Goal: Task Accomplishment & Management: Manage account settings

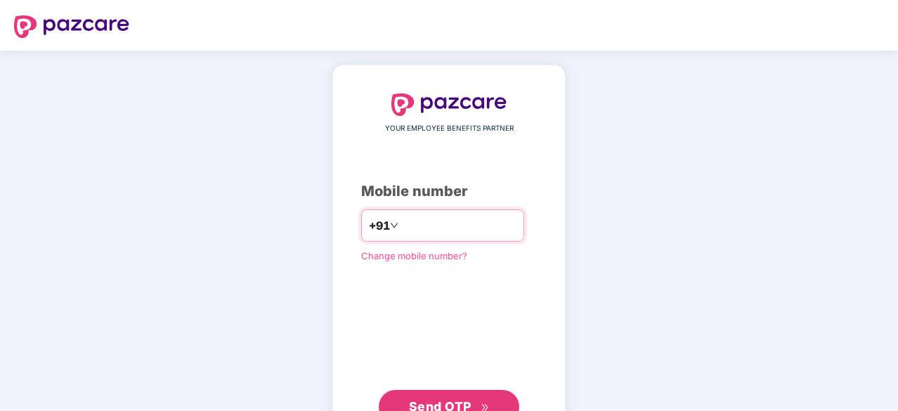
type input "**********"
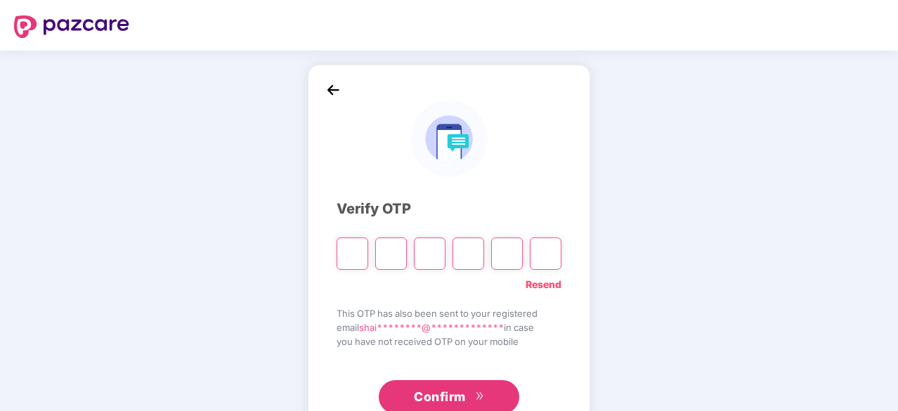
type input "*"
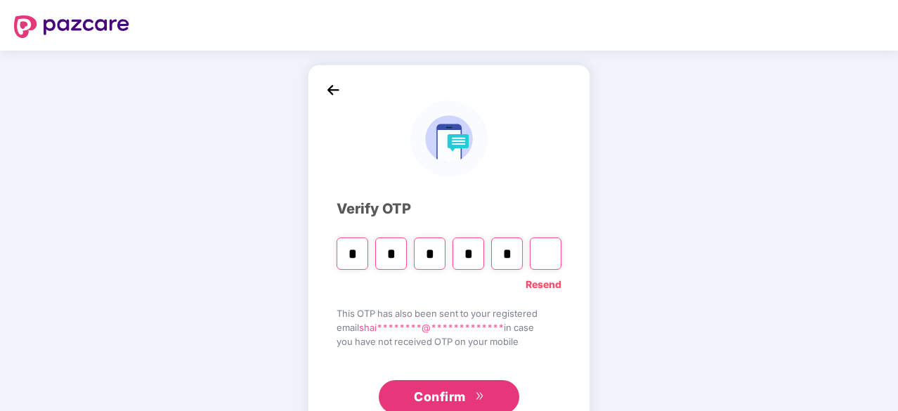
type input "*"
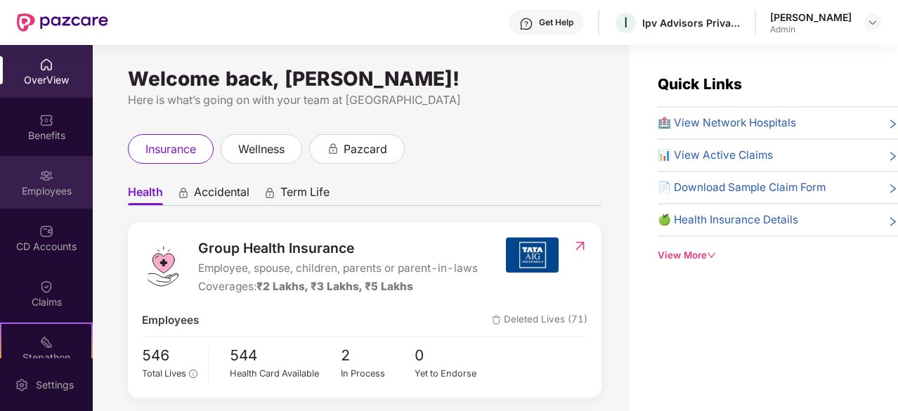
click at [41, 190] on div "Employees" at bounding box center [46, 191] width 93 height 14
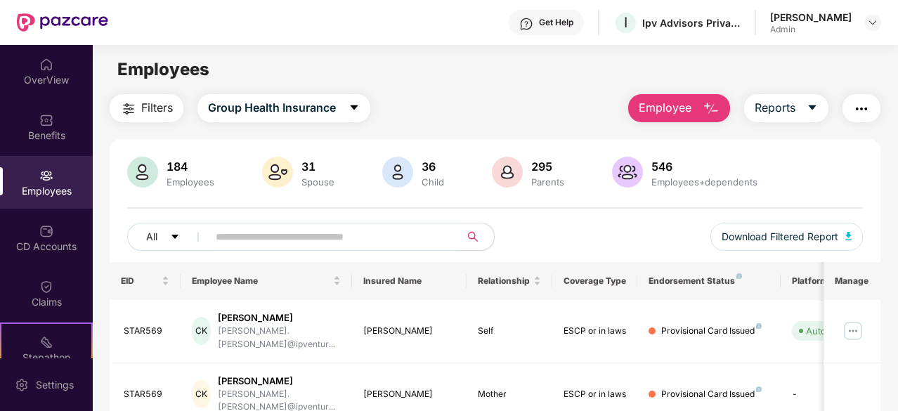
click at [707, 113] on img "button" at bounding box center [710, 108] width 17 height 17
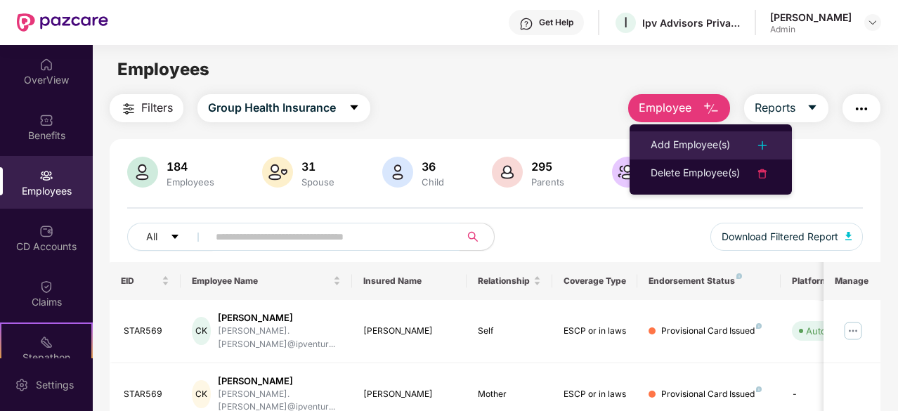
click at [688, 140] on div "Add Employee(s)" at bounding box center [689, 145] width 79 height 17
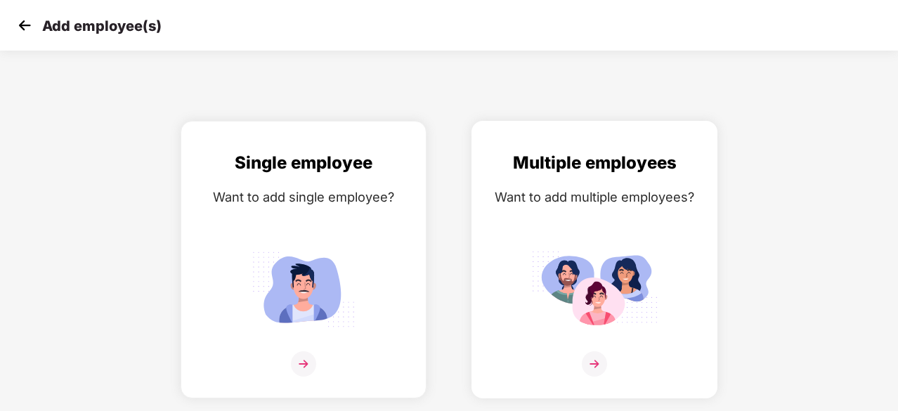
click at [590, 355] on img at bounding box center [594, 363] width 25 height 25
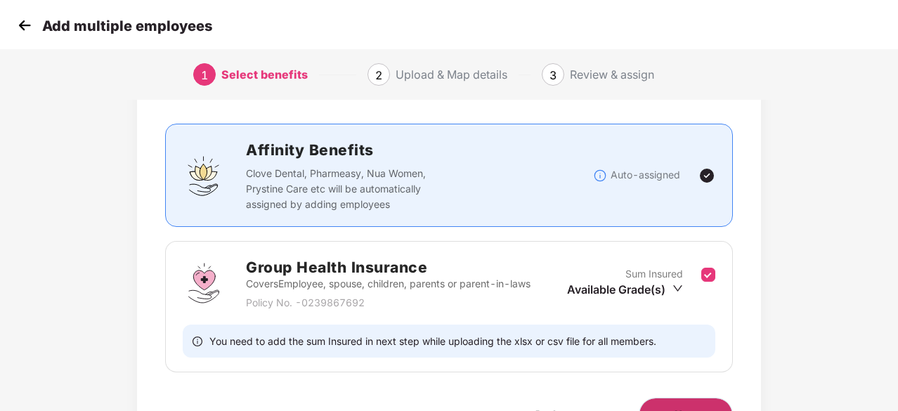
scroll to position [84, 0]
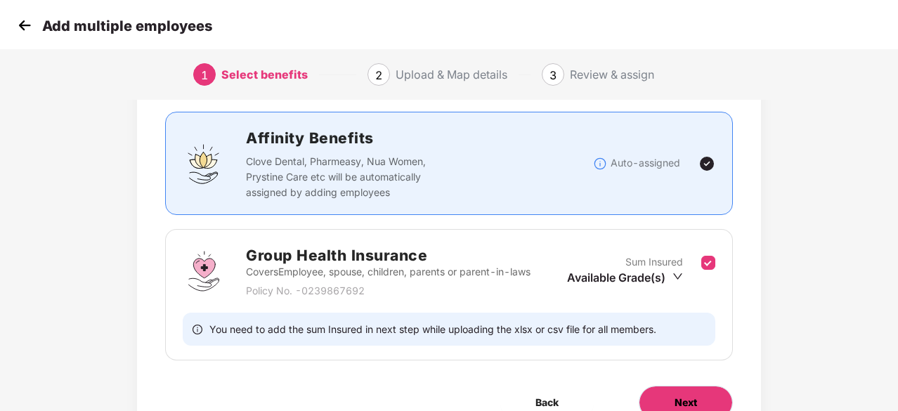
click at [697, 395] on span "Next" at bounding box center [685, 402] width 22 height 15
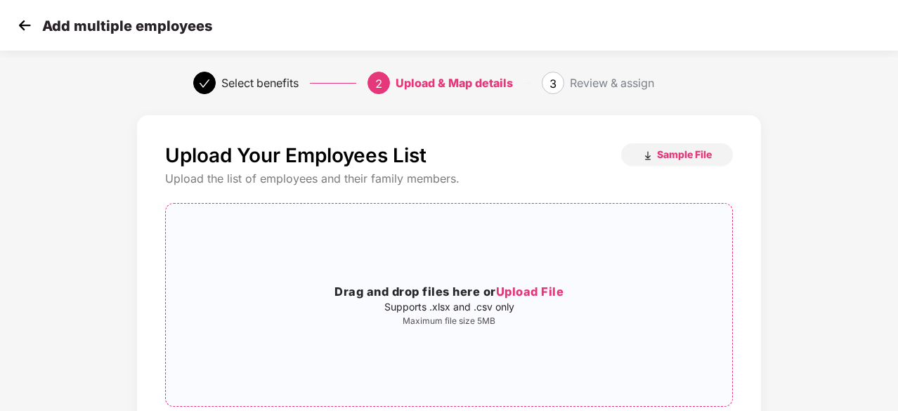
click at [546, 296] on span "Upload File" at bounding box center [530, 291] width 68 height 14
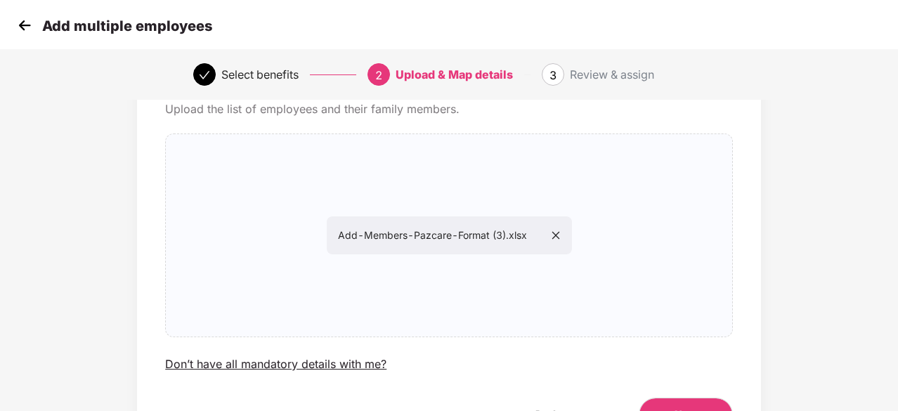
scroll to position [70, 0]
drag, startPoint x: 679, startPoint y: 403, endPoint x: 829, endPoint y: 386, distance: 151.2
click at [679, 403] on button "Next" at bounding box center [686, 414] width 94 height 34
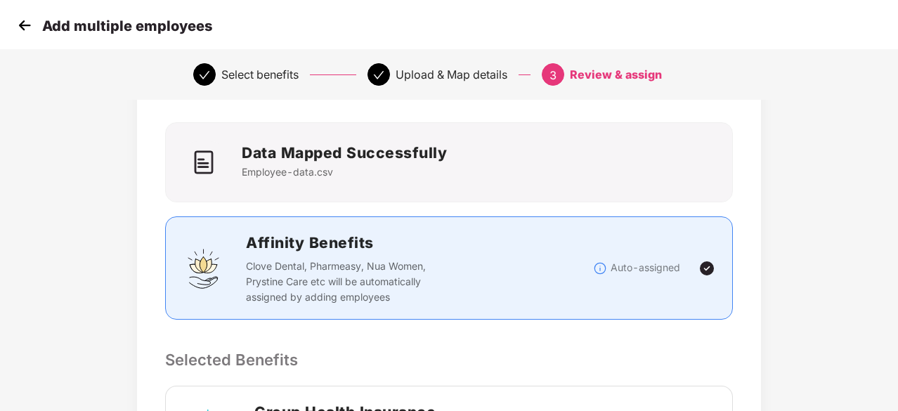
scroll to position [386, 0]
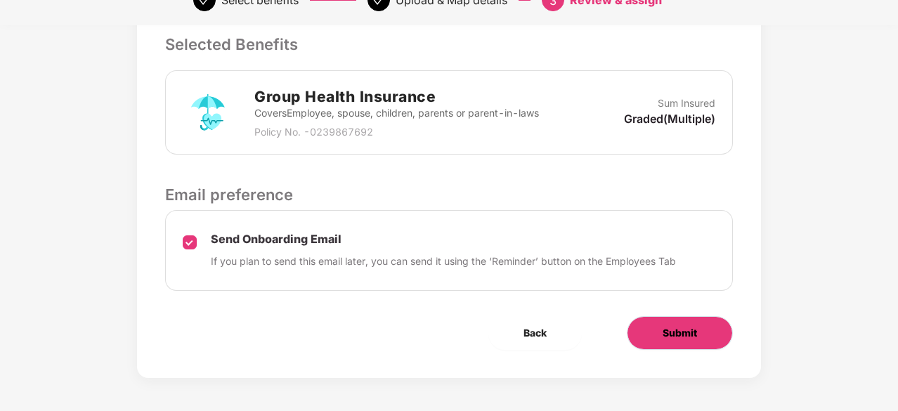
click at [709, 336] on button "Submit" at bounding box center [680, 333] width 106 height 34
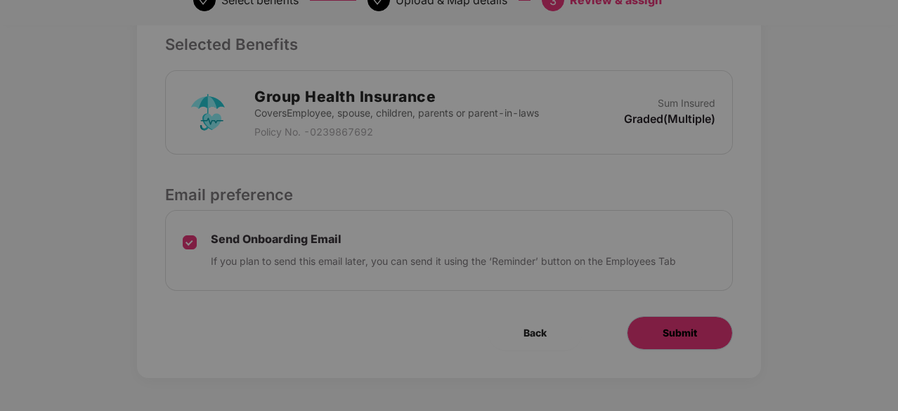
scroll to position [0, 0]
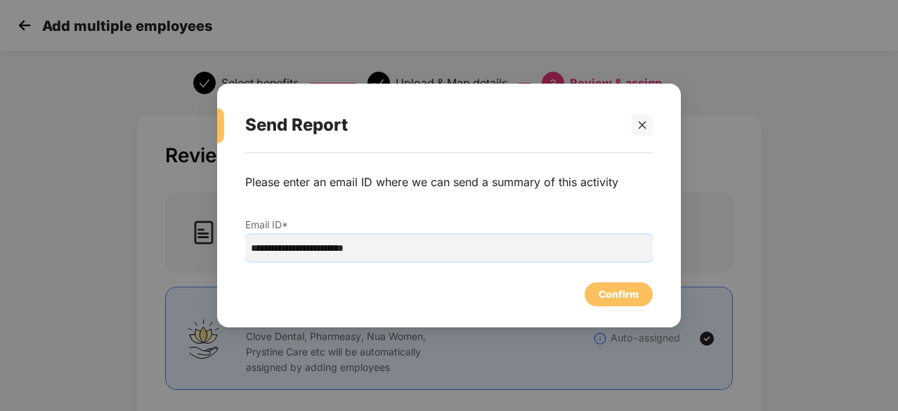
drag, startPoint x: 399, startPoint y: 247, endPoint x: 249, endPoint y: 245, distance: 150.3
click at [249, 245] on input "**********" at bounding box center [448, 248] width 407 height 27
type input "*"
type input "**********"
click at [641, 292] on div "Confirm" at bounding box center [618, 294] width 68 height 24
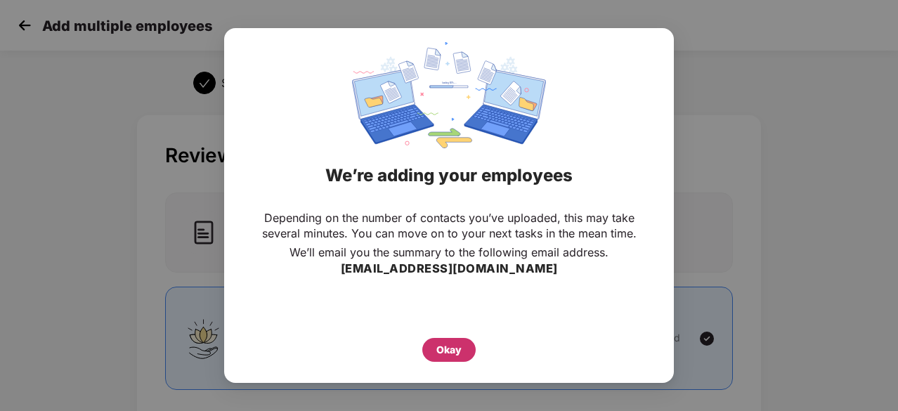
click at [467, 348] on div "Okay" at bounding box center [448, 350] width 53 height 24
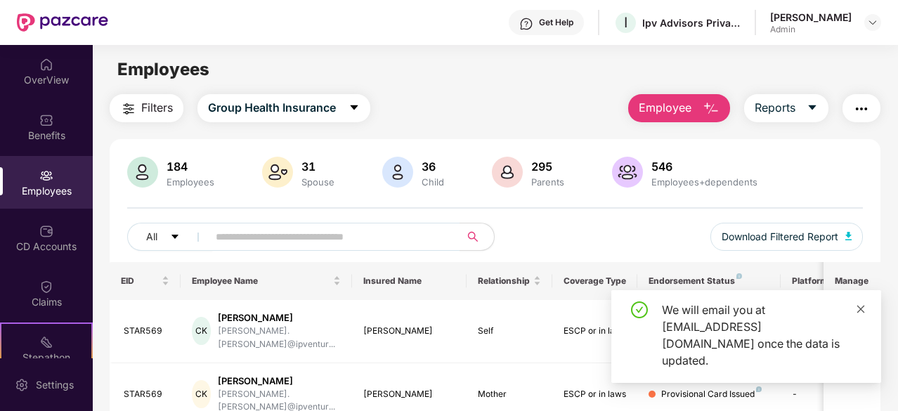
click at [861, 314] on icon "close" at bounding box center [861, 309] width 10 height 10
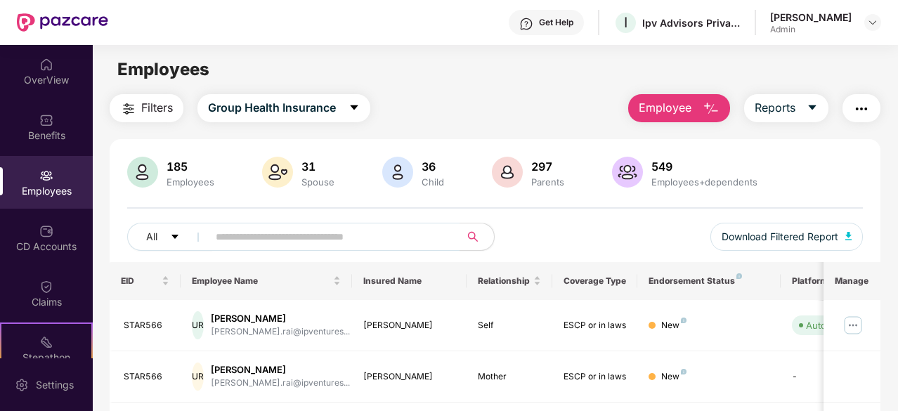
scroll to position [105, 0]
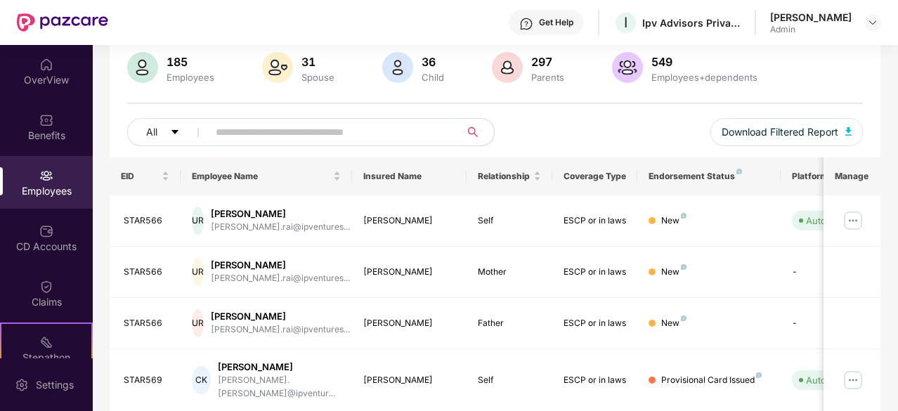
click at [266, 130] on input "text" at bounding box center [328, 132] width 225 height 21
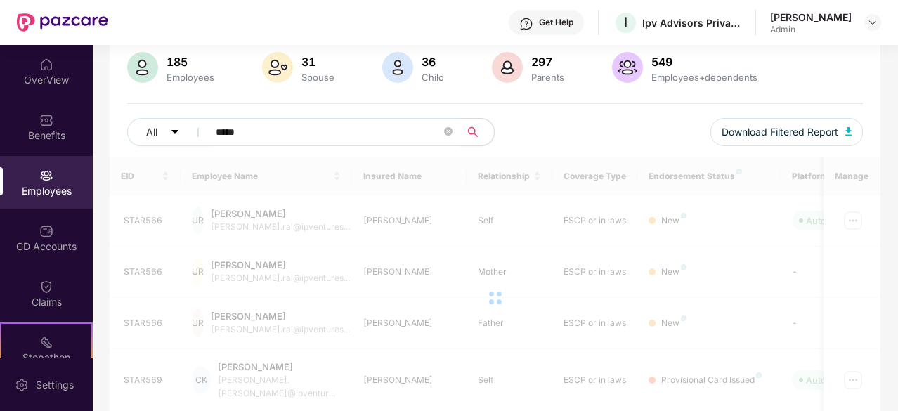
scroll to position [91, 0]
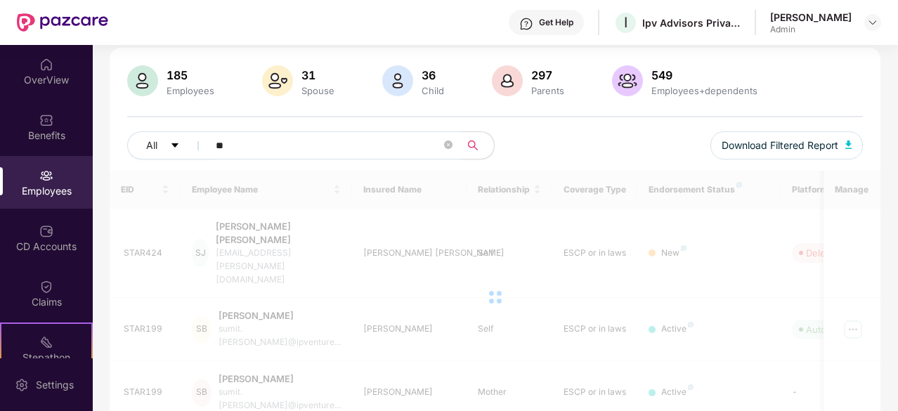
type input "*"
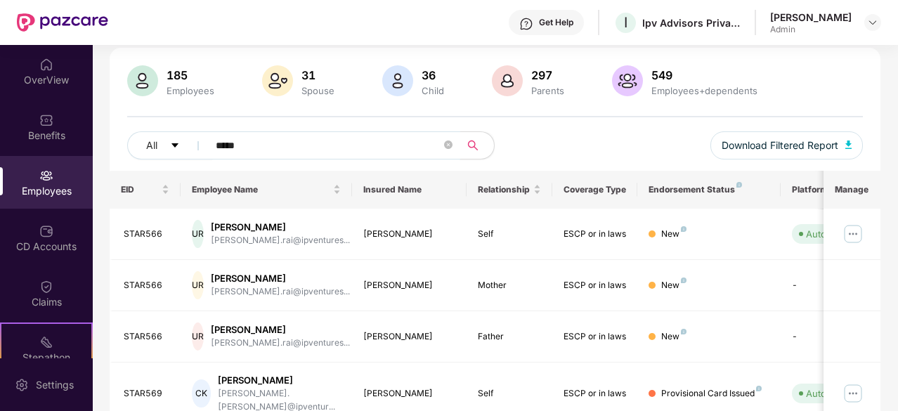
scroll to position [105, 0]
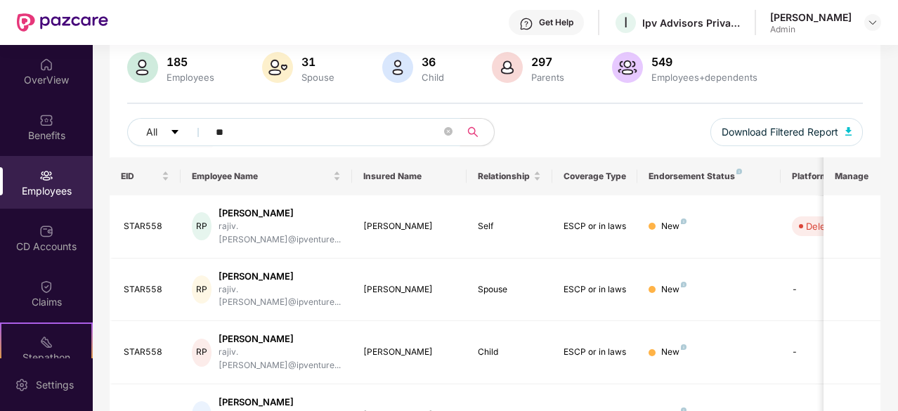
type input "*"
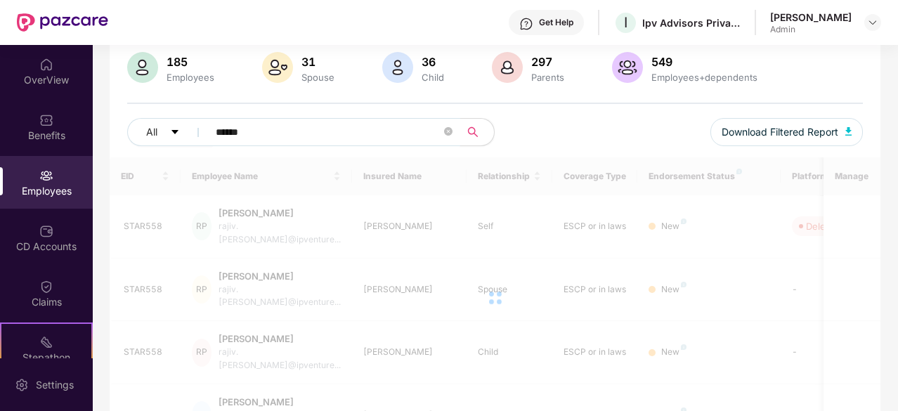
type input "******"
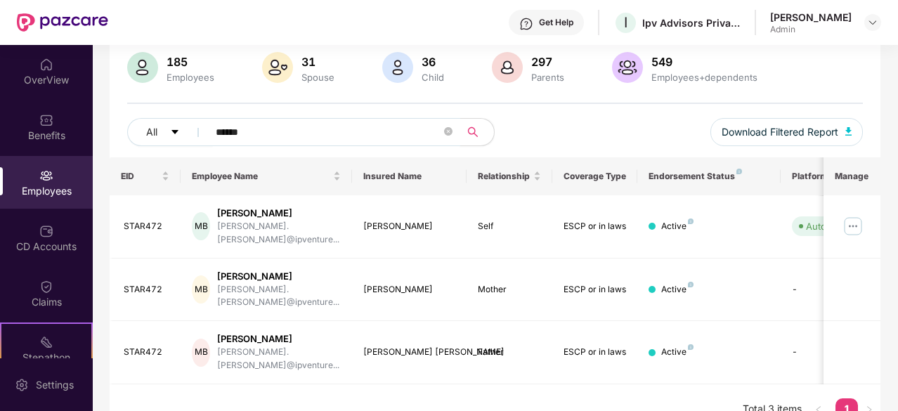
scroll to position [91, 0]
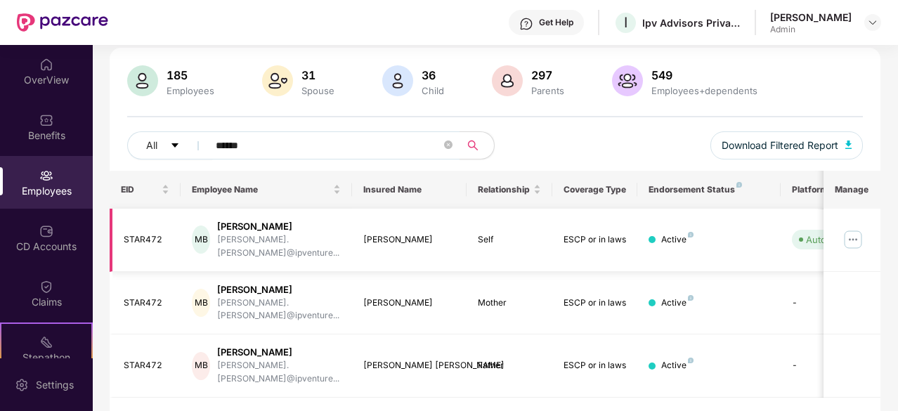
click at [858, 237] on img at bounding box center [853, 239] width 22 height 22
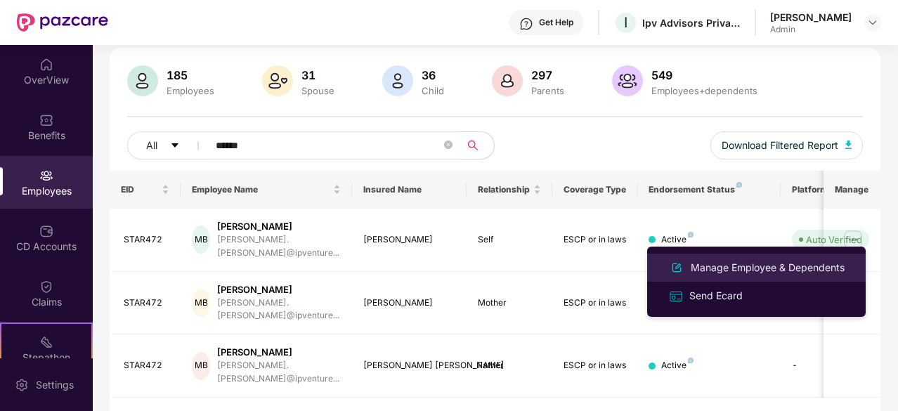
click at [770, 263] on div "Manage Employee & Dependents" at bounding box center [767, 267] width 159 height 15
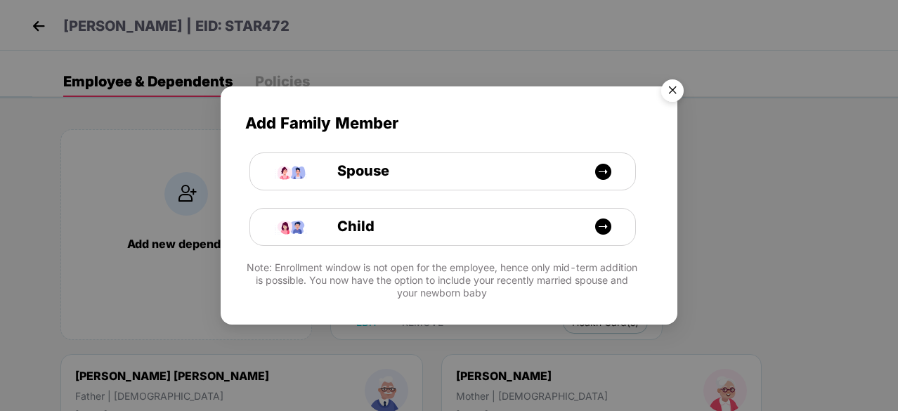
click at [676, 96] on img "Close" at bounding box center [672, 92] width 39 height 39
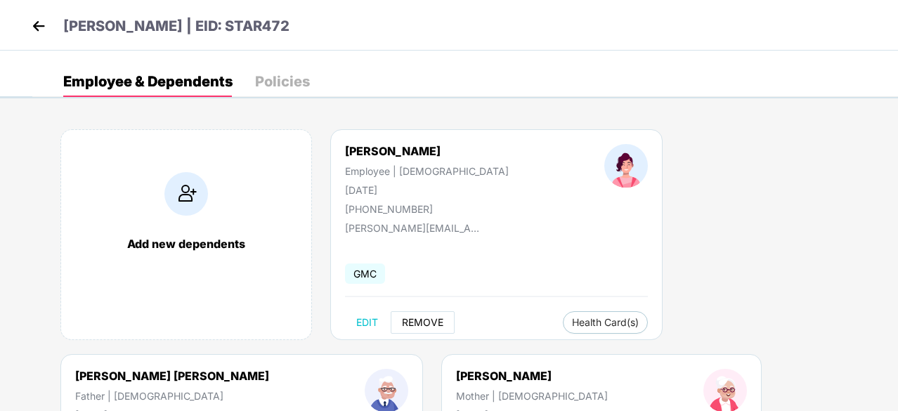
click at [426, 320] on span "REMOVE" at bounding box center [422, 322] width 41 height 11
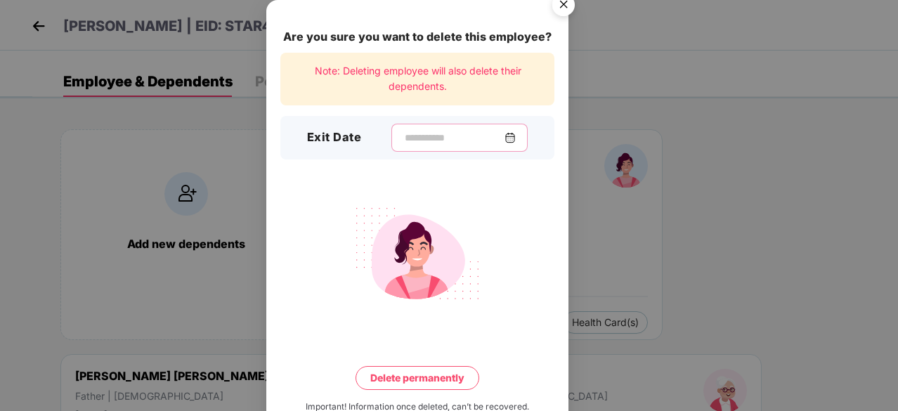
click at [490, 139] on input at bounding box center [453, 138] width 101 height 15
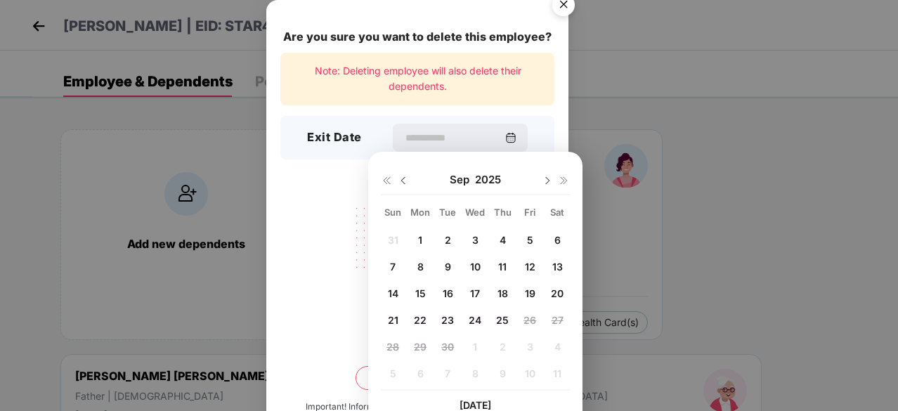
click at [447, 317] on span "23" at bounding box center [447, 320] width 13 height 12
type input "**********"
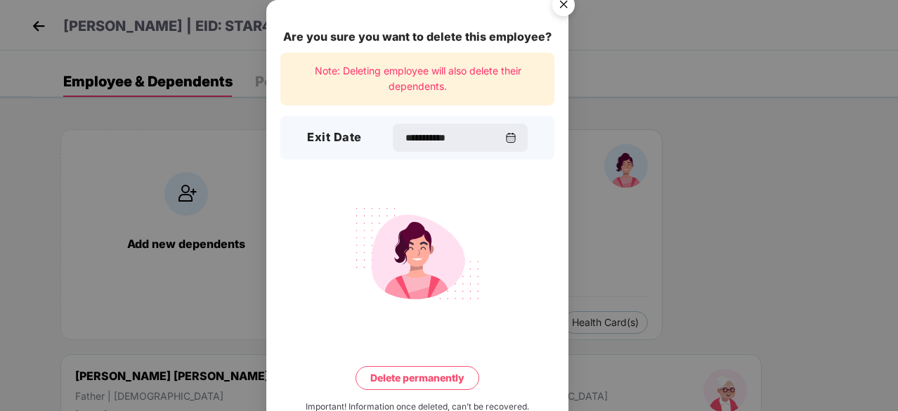
click at [435, 380] on button "Delete permanently" at bounding box center [417, 378] width 124 height 24
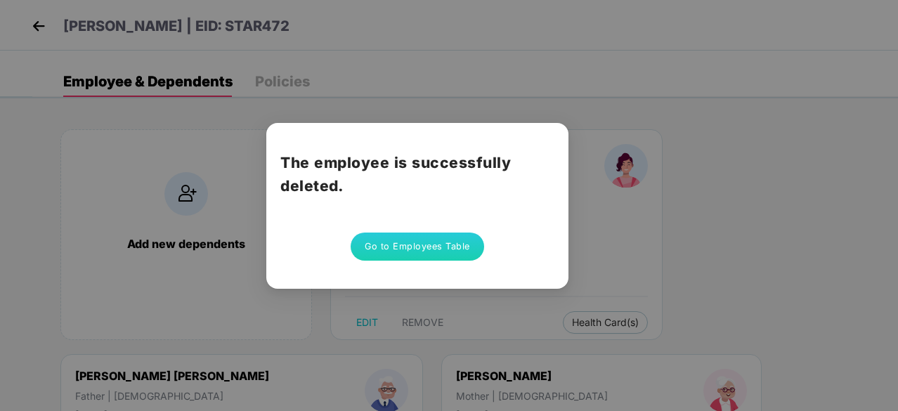
click at [424, 247] on button "Go to Employees Table" at bounding box center [417, 247] width 133 height 28
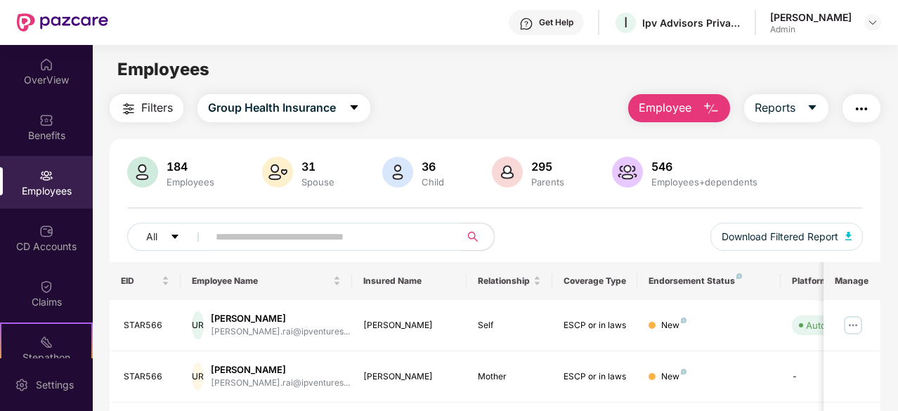
click at [254, 227] on input "text" at bounding box center [328, 236] width 225 height 21
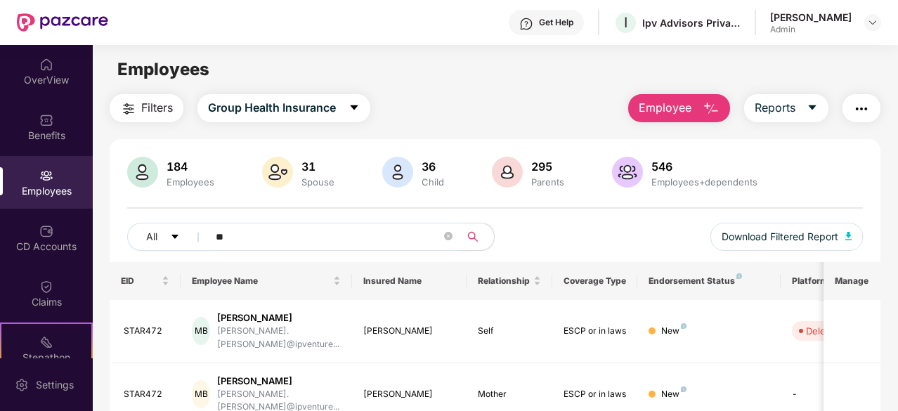
type input "*"
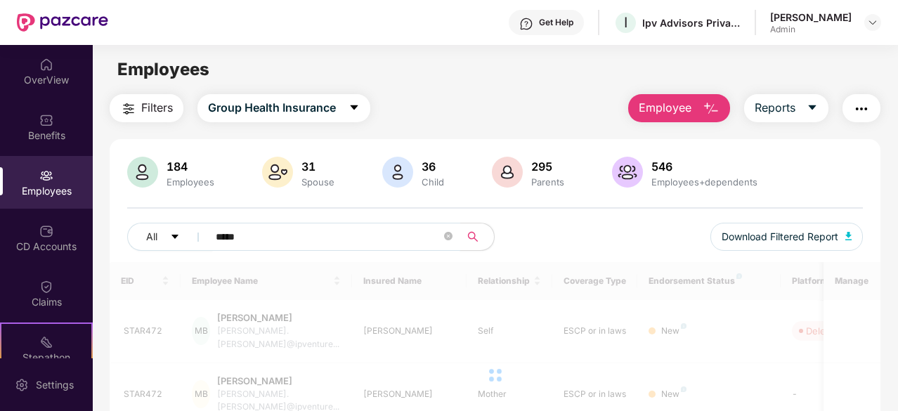
type input "*****"
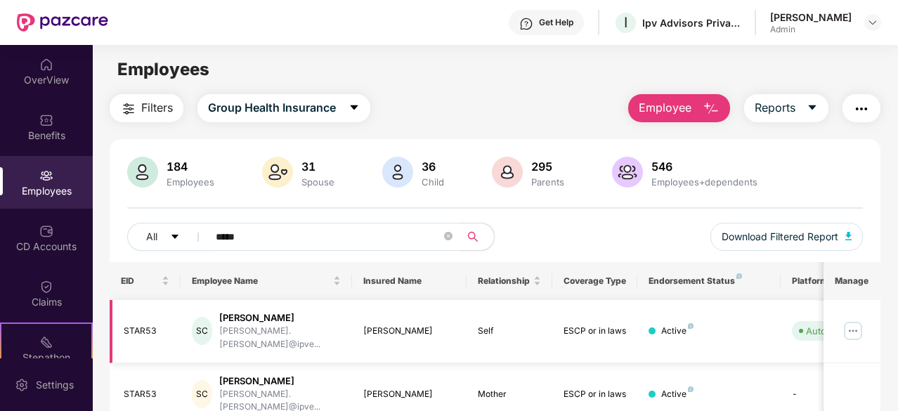
click at [851, 331] on img at bounding box center [853, 331] width 22 height 22
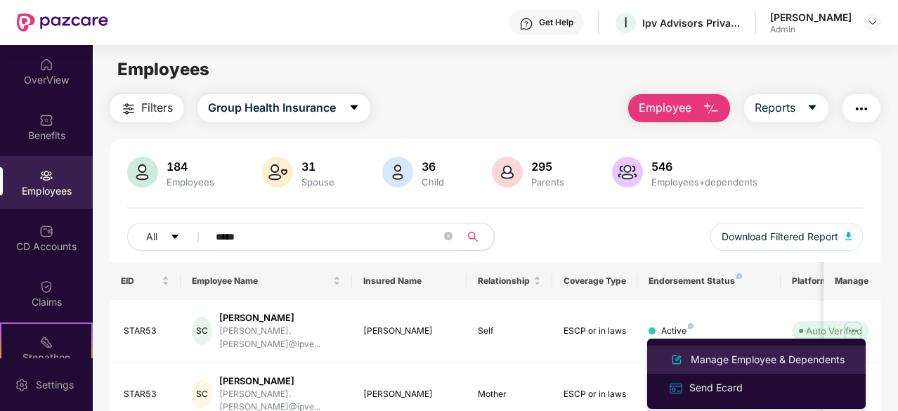
click at [795, 352] on div "Manage Employee & Dependents" at bounding box center [767, 359] width 159 height 15
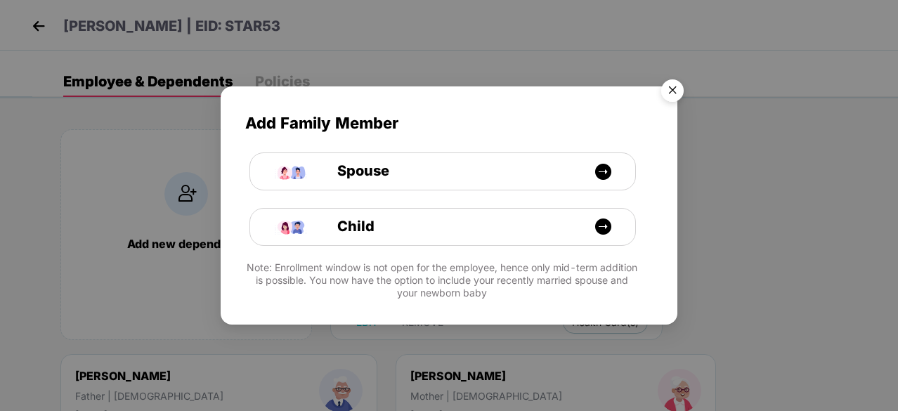
click at [667, 92] on img "Close" at bounding box center [672, 92] width 39 height 39
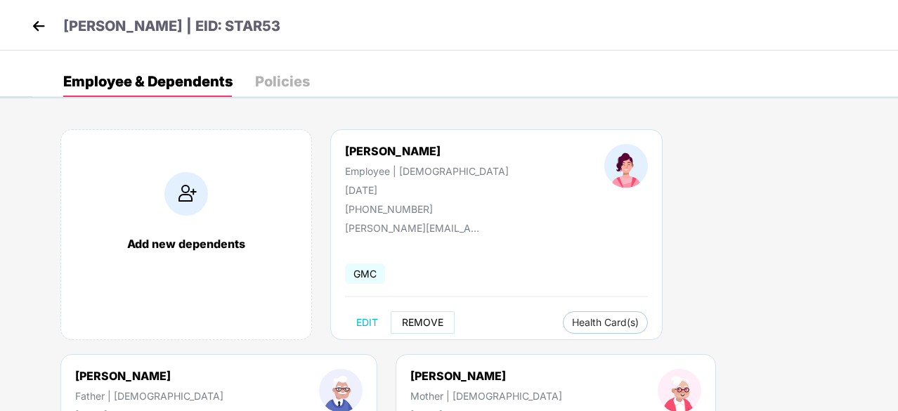
click at [426, 327] on span "REMOVE" at bounding box center [422, 322] width 41 height 11
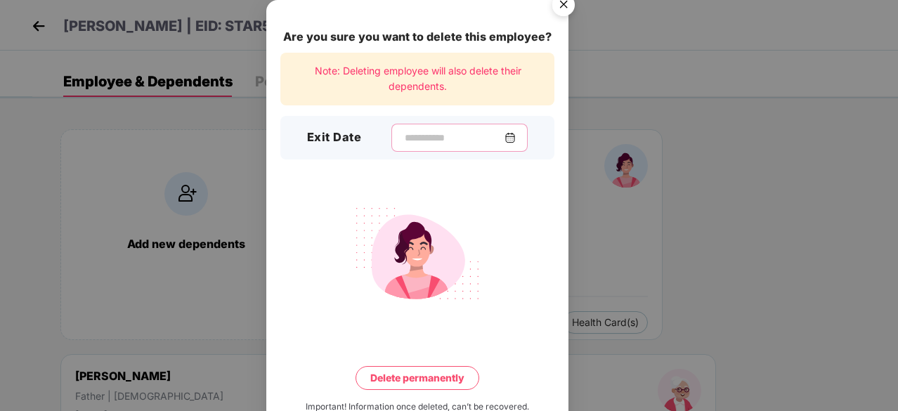
click at [433, 138] on input at bounding box center [453, 138] width 101 height 15
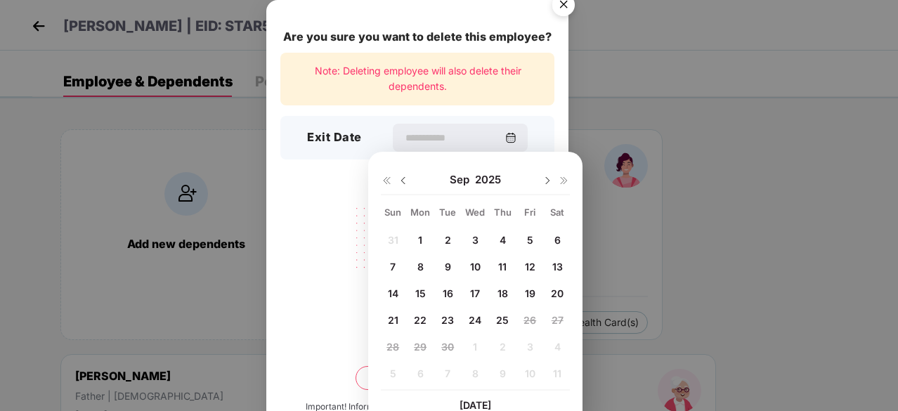
click at [439, 316] on div "23" at bounding box center [447, 319] width 21 height 21
type input "**********"
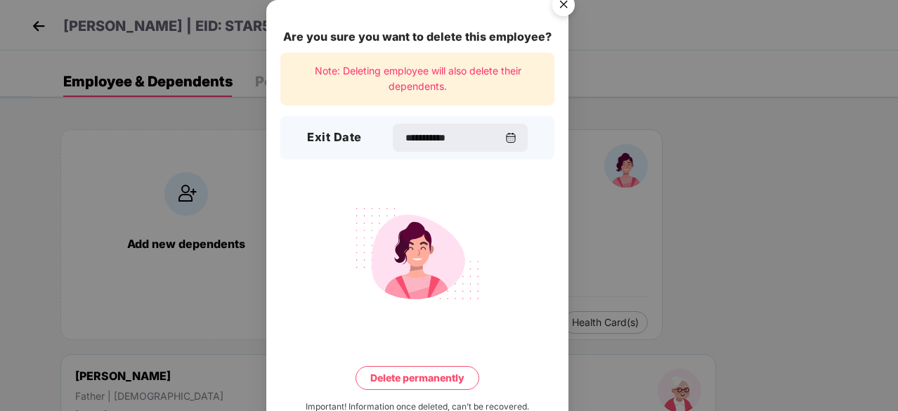
click at [455, 376] on button "Delete permanently" at bounding box center [417, 378] width 124 height 24
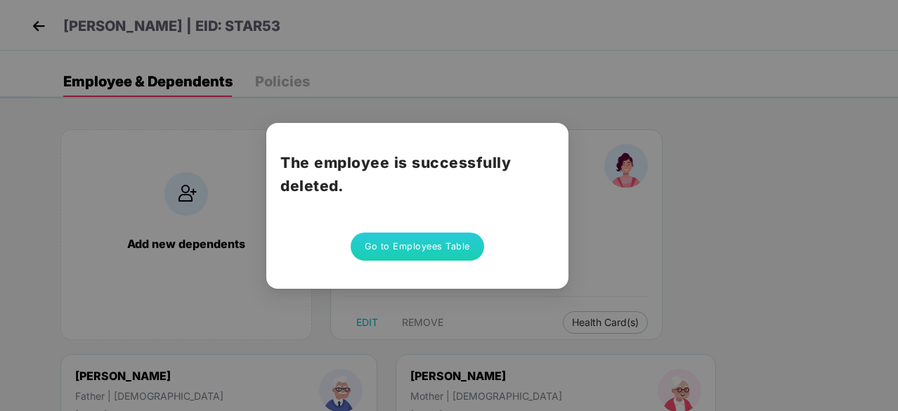
click at [469, 245] on button "Go to Employees Table" at bounding box center [417, 247] width 133 height 28
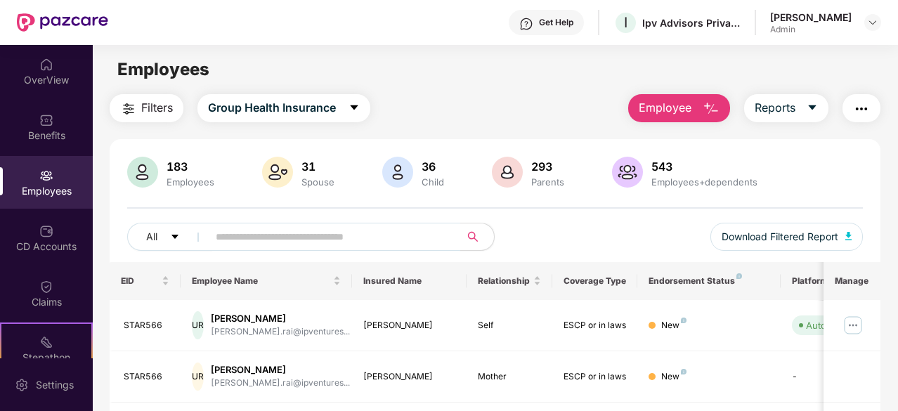
click at [320, 239] on input "text" at bounding box center [328, 236] width 225 height 21
type input "*******"
